Goal: Check status

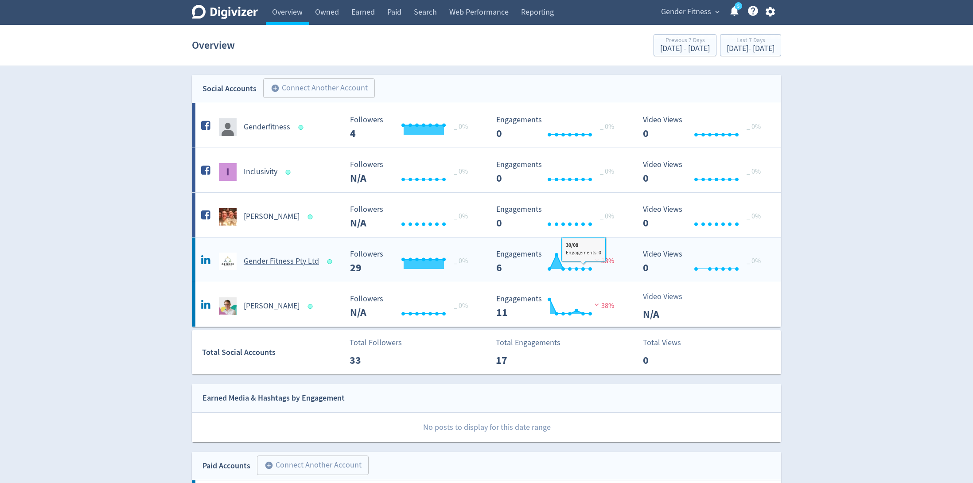
click at [627, 268] on div "Created with Highcharts 10.3.3 Engagements 6 33%" at bounding box center [563, 261] width 143 height 23
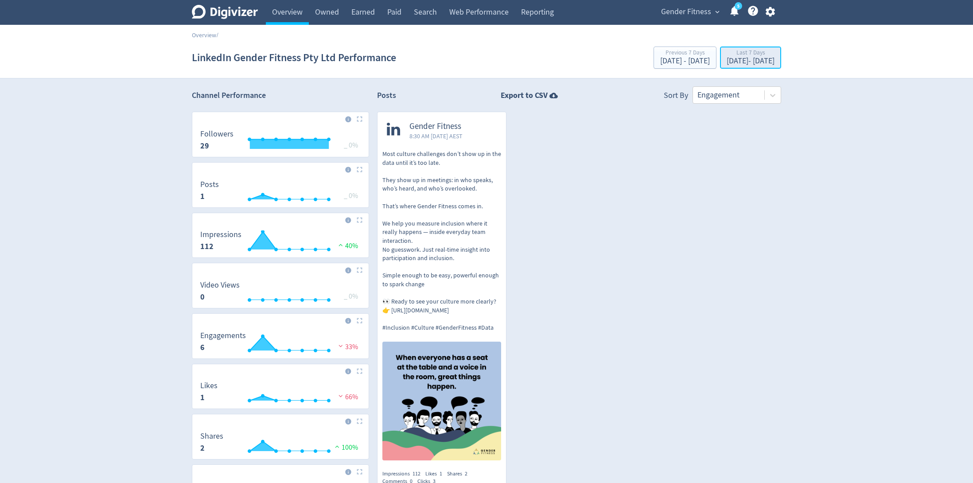
click at [726, 63] on div "Aug 25, 2025 - Aug 31, 2025" at bounding box center [750, 61] width 48 height 8
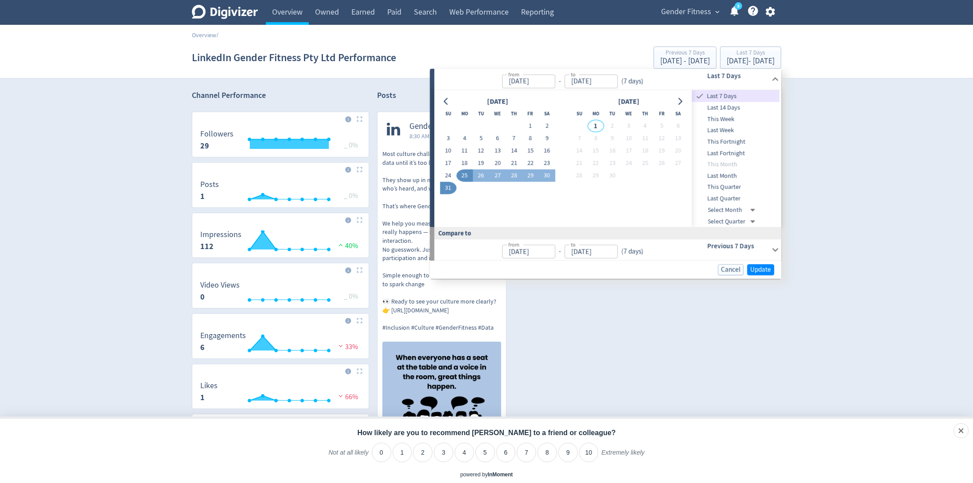
click at [755, 209] on body "Digivizer Logo Mark Digivizer Logo Overview Owned Earned Paid Search Web Perfor…" at bounding box center [486, 300] width 973 height 601
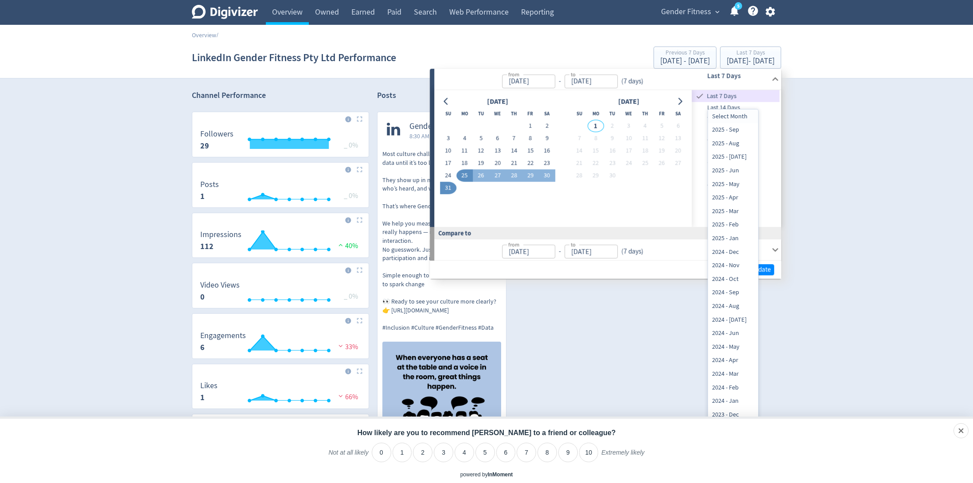
click at [775, 209] on div at bounding box center [486, 241] width 973 height 483
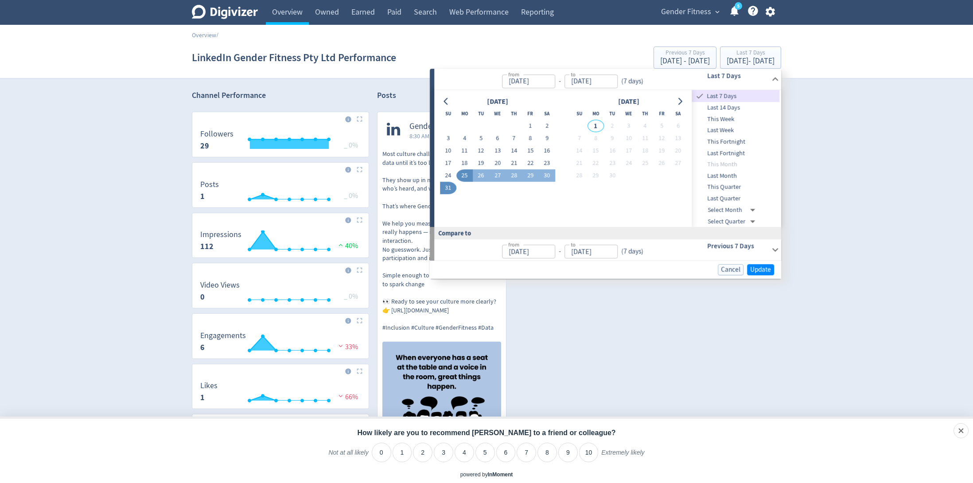
click at [723, 185] on span "This Quarter" at bounding box center [736, 187] width 88 height 10
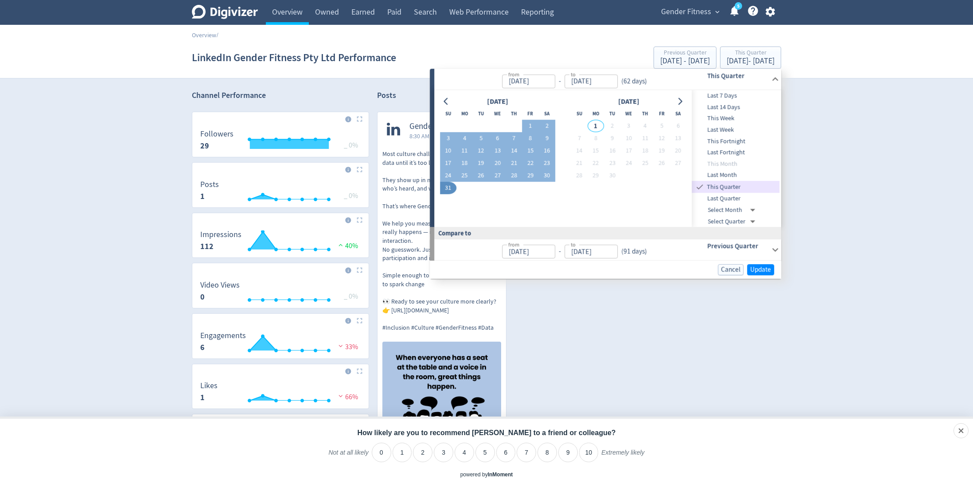
type input "Jul 01, 2025"
type input "Apr 01, 2025"
type input "Jun 30, 2025"
click at [768, 268] on span "Update" at bounding box center [760, 269] width 21 height 7
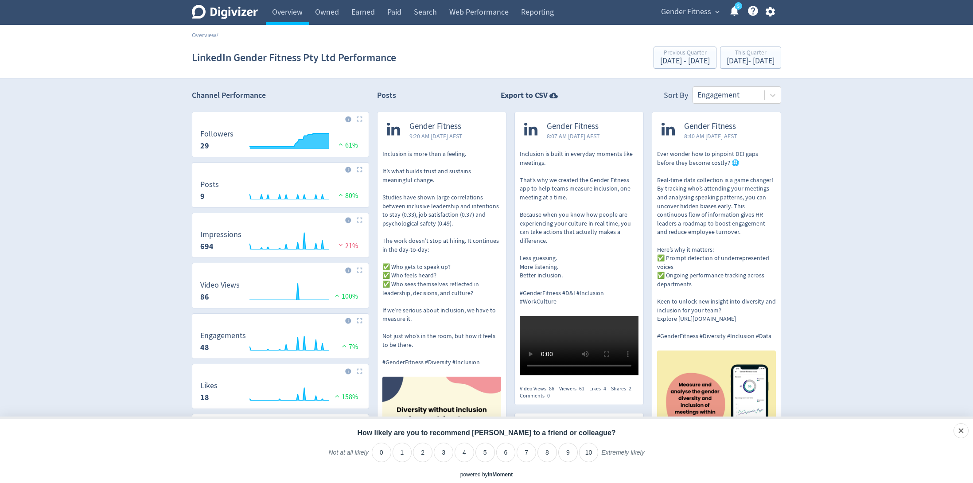
click at [685, 8] on span "Gender Fitness" at bounding box center [686, 12] width 50 height 14
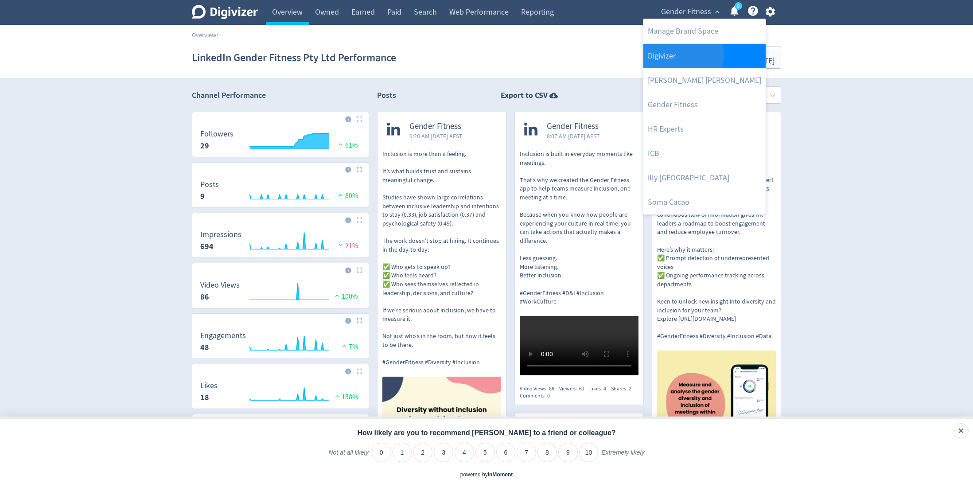
click at [675, 54] on link "Digivizer" at bounding box center [704, 56] width 122 height 24
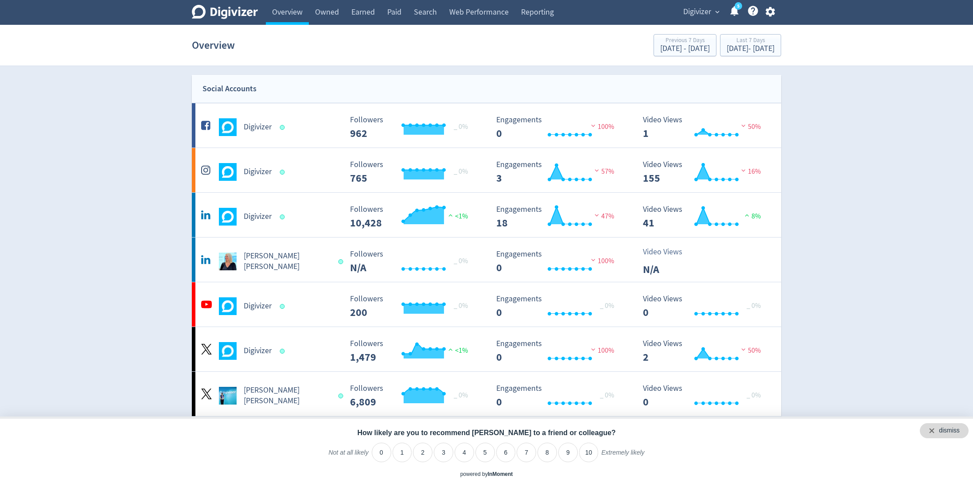
click at [960, 427] on div "dismiss" at bounding box center [943, 430] width 49 height 15
